Goal: Task Accomplishment & Management: Manage account settings

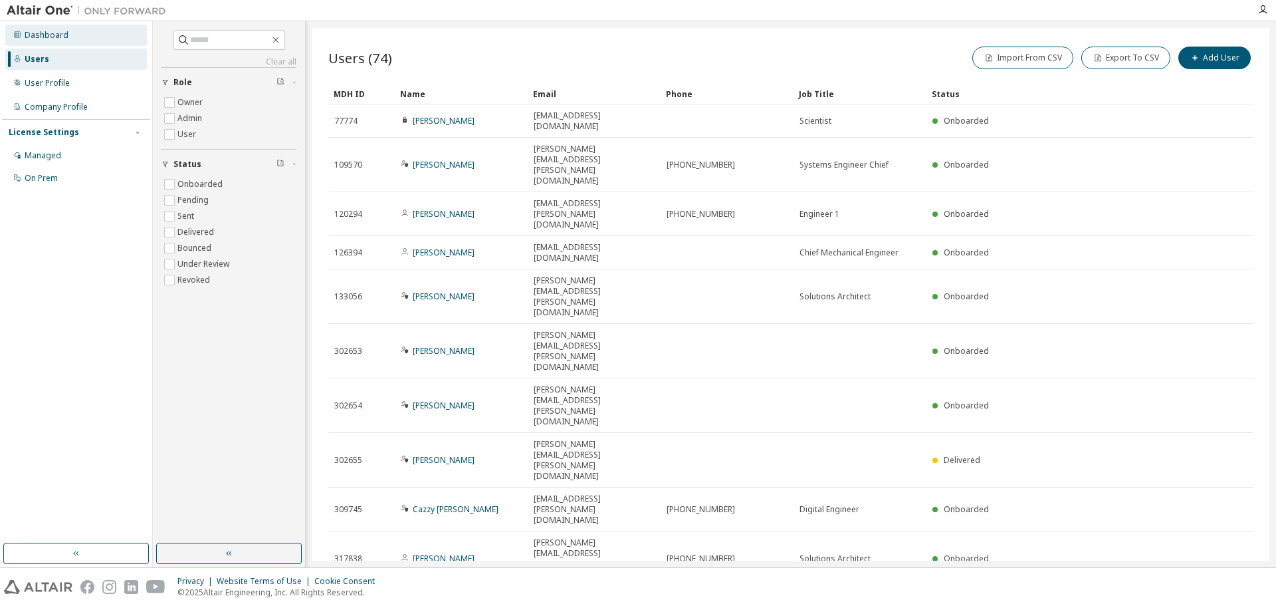
click at [50, 32] on div "Dashboard" at bounding box center [47, 35] width 44 height 11
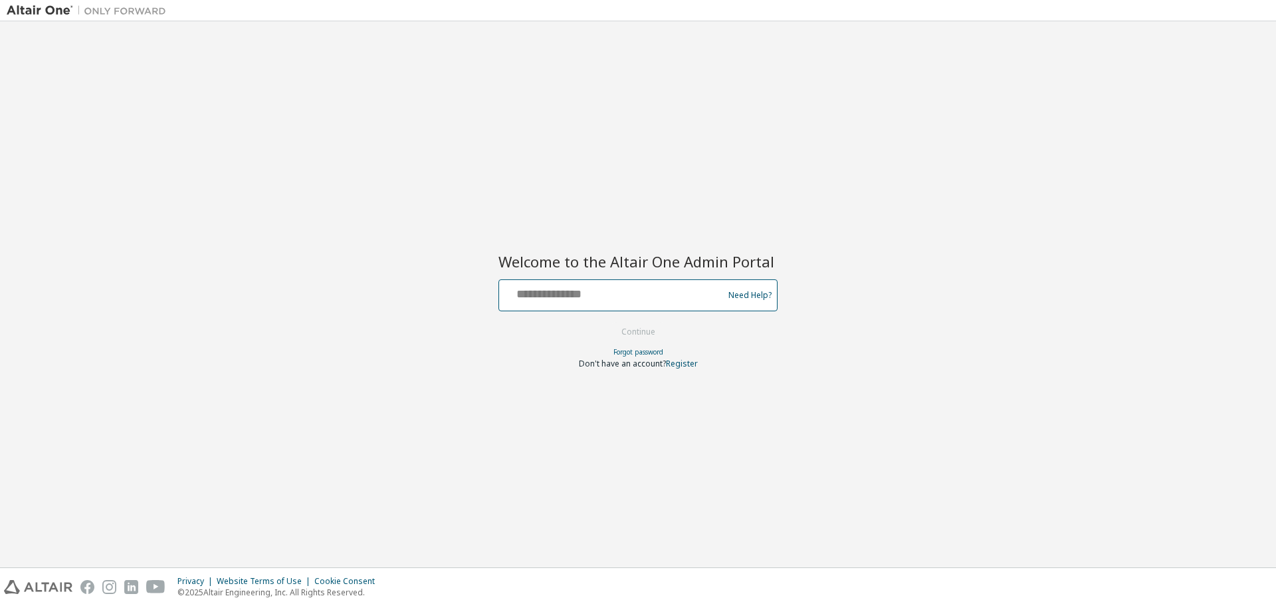
click at [598, 291] on input "text" at bounding box center [613, 292] width 217 height 19
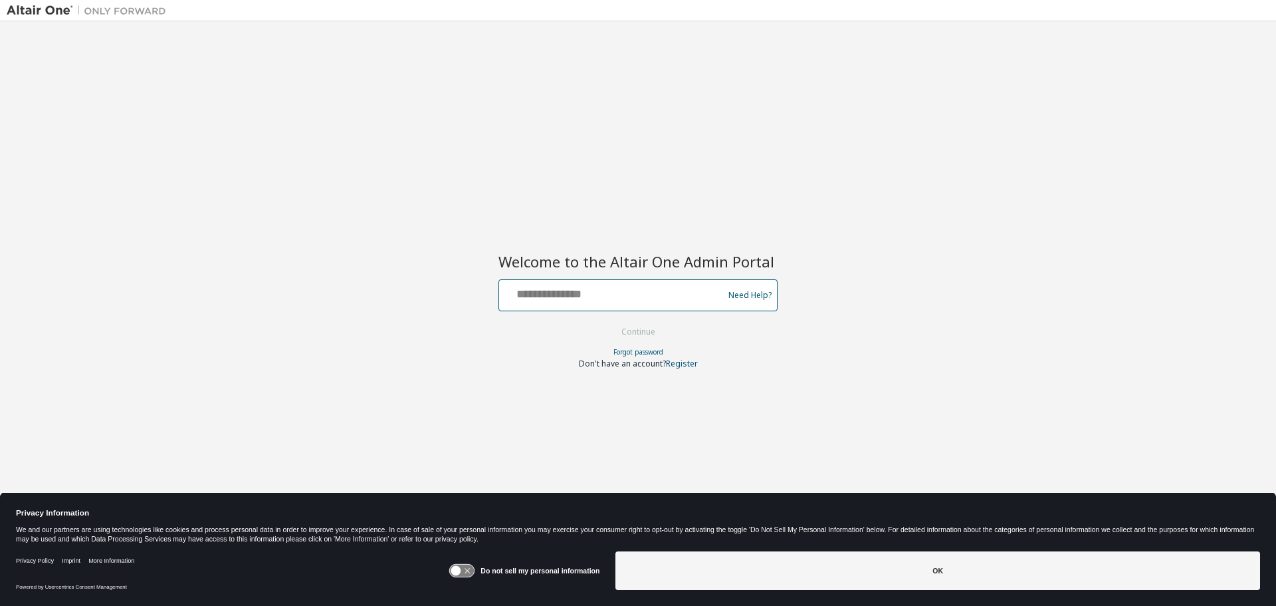
click at [598, 291] on input "text" at bounding box center [613, 292] width 217 height 19
type input "**********"
click at [608, 322] on button "Continue" at bounding box center [639, 332] width 62 height 20
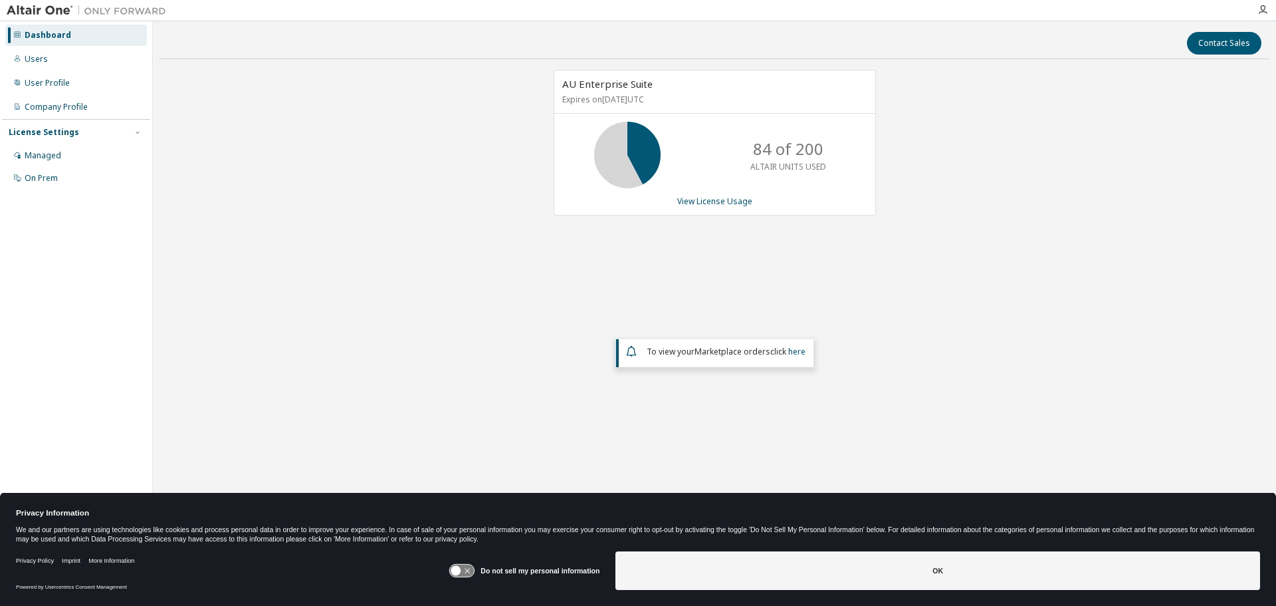
drag, startPoint x: 24, startPoint y: 10, endPoint x: 209, endPoint y: 98, distance: 204.6
click at [209, 98] on div "AU Enterprise Suite Expires on [DATE] UTC 84 of 200 ALTAIR UNITS USED View Lice…" at bounding box center [715, 267] width 1110 height 394
click at [405, 128] on div "AU Enterprise Suite Expires on [DATE] UTC 84 of 200 ALTAIR UNITS USED View Lice…" at bounding box center [715, 267] width 1110 height 394
click at [41, 56] on div "Users" at bounding box center [36, 59] width 23 height 11
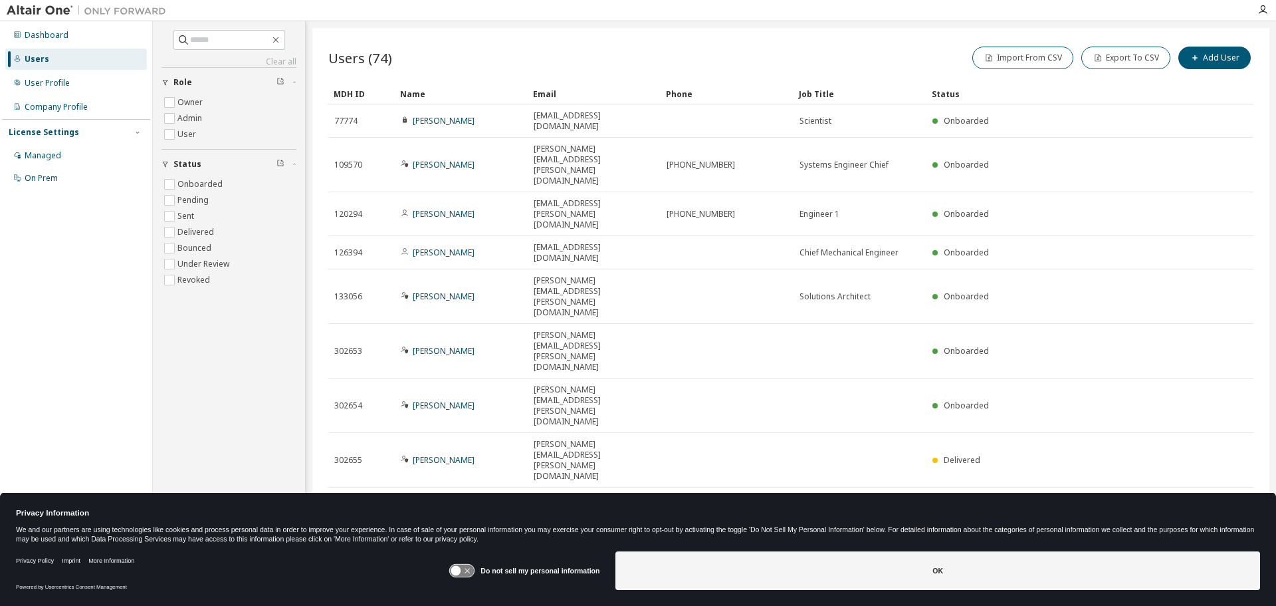
click at [1070, 598] on button "10" at bounding box center [1072, 603] width 18 height 11
click at [1077, 430] on div "100" at bounding box center [1113, 430] width 106 height 16
